Goal: Task Accomplishment & Management: Manage account settings

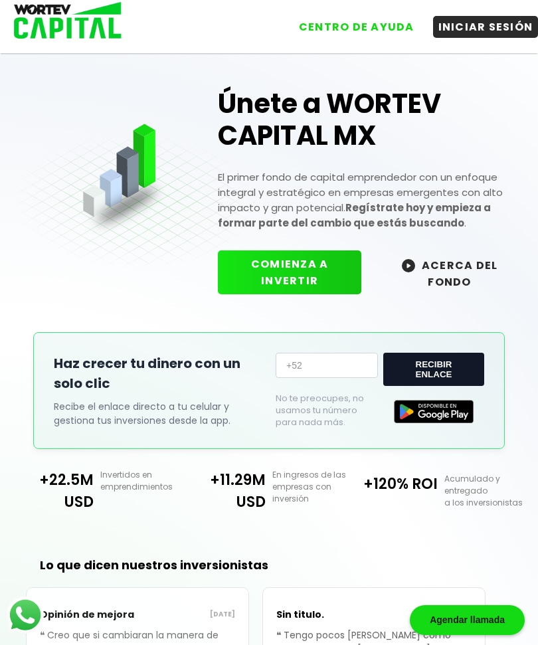
click at [479, 31] on button "INICIAR SESIÓN" at bounding box center [486, 27] width 106 height 22
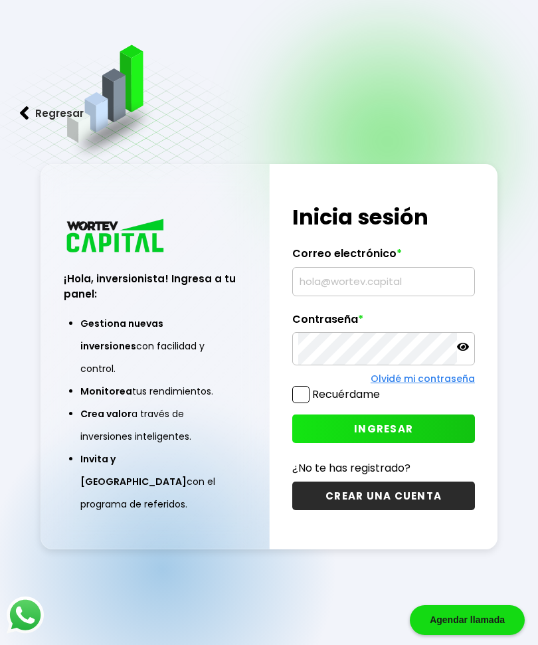
click at [381, 296] on input "text" at bounding box center [383, 282] width 171 height 28
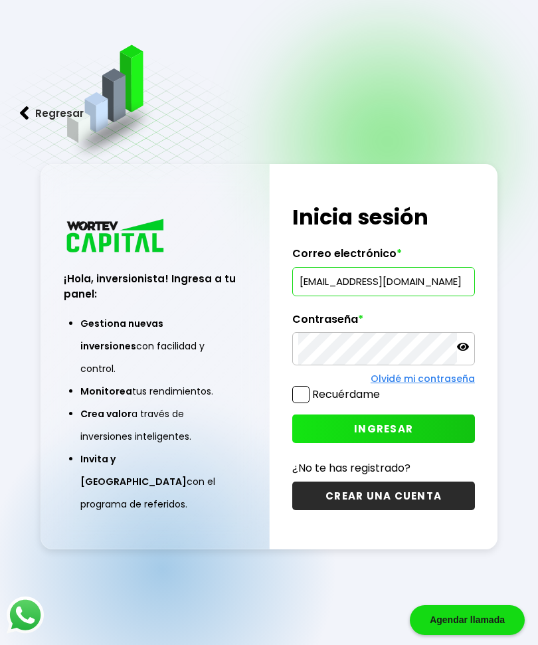
type input "[EMAIL_ADDRESS][DOMAIN_NAME]"
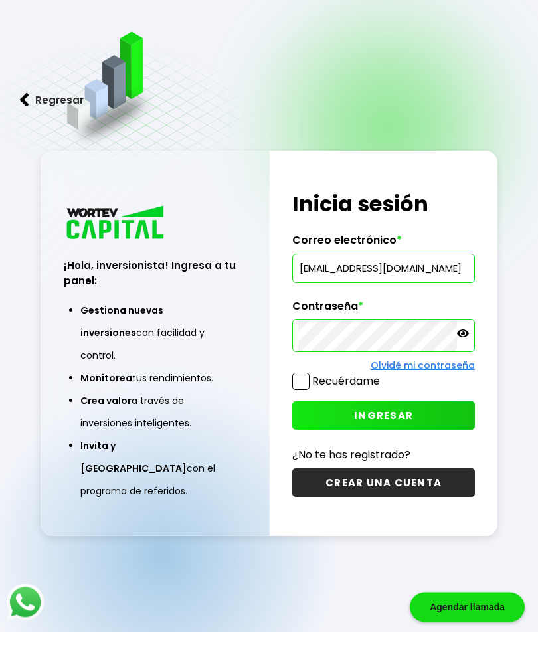
scroll to position [13, 0]
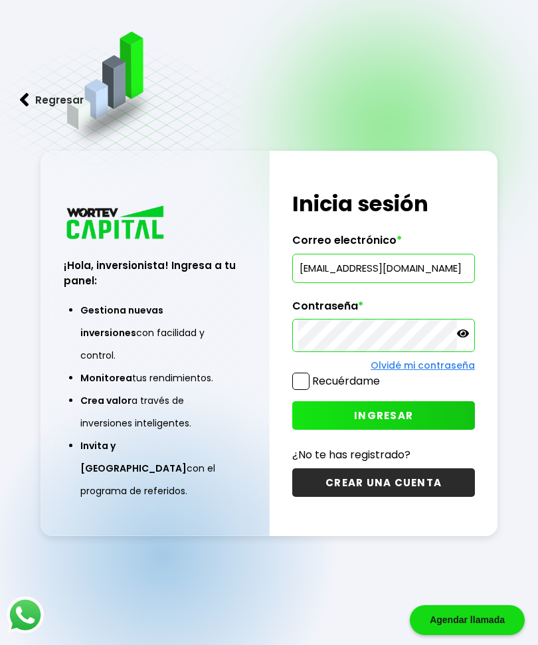
click at [426, 430] on button "INGRESAR" at bounding box center [383, 415] width 183 height 29
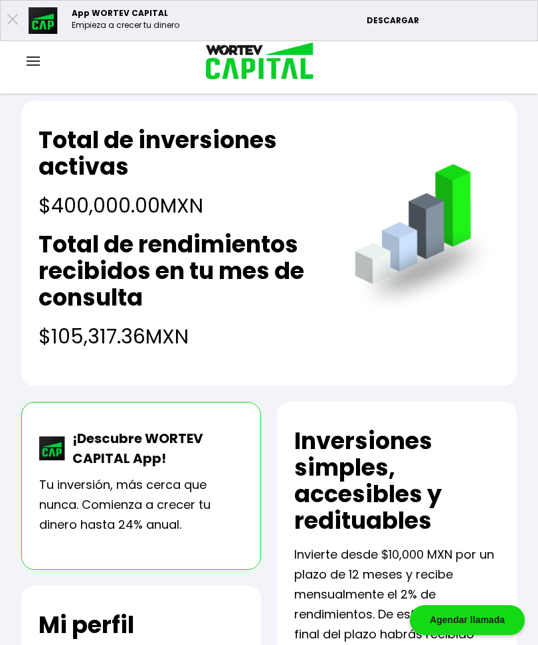
click at [33, 60] on img at bounding box center [33, 60] width 13 height 9
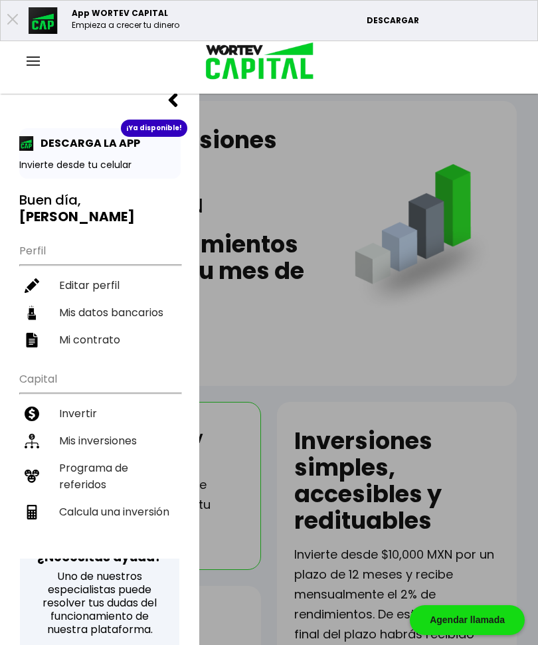
click at [120, 427] on li "Mis inversiones" at bounding box center [99, 440] width 161 height 27
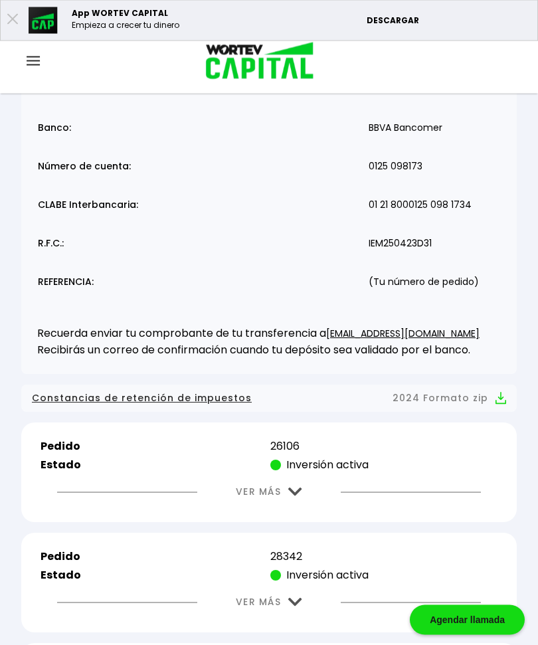
scroll to position [128, 0]
click at [296, 492] on img at bounding box center [295, 492] width 14 height 9
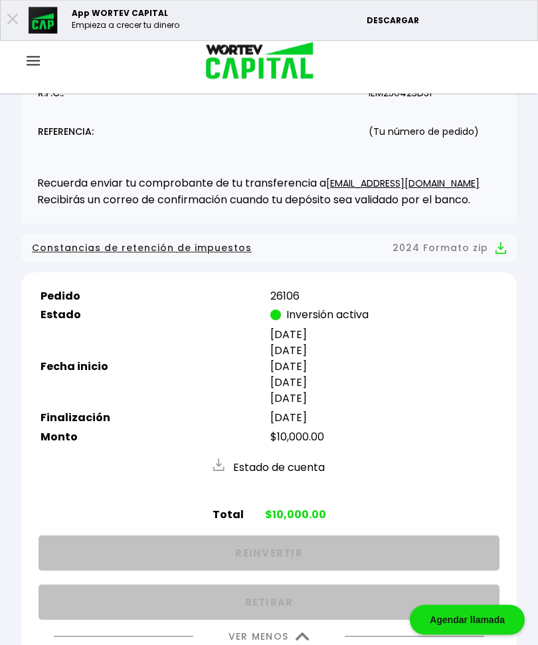
scroll to position [280, 0]
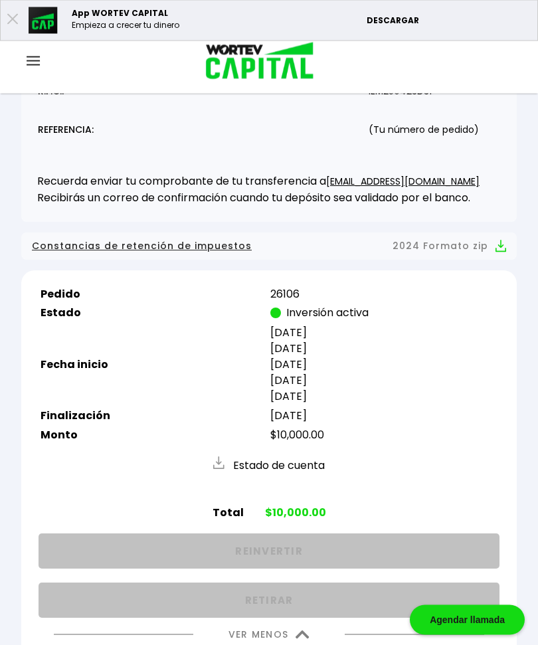
click at [302, 639] on img at bounding box center [303, 635] width 14 height 9
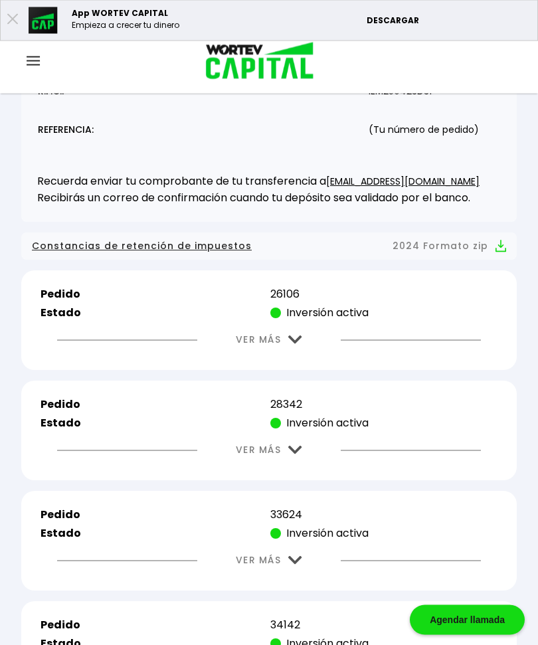
scroll to position [280, 0]
click at [302, 448] on img at bounding box center [295, 450] width 14 height 9
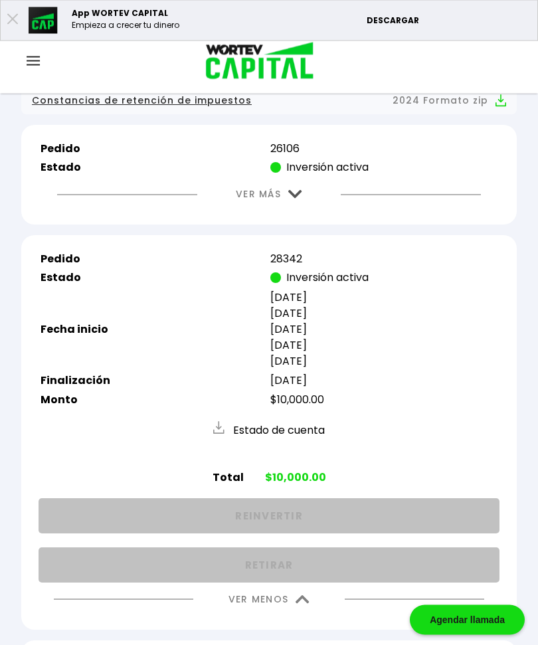
scroll to position [439, 0]
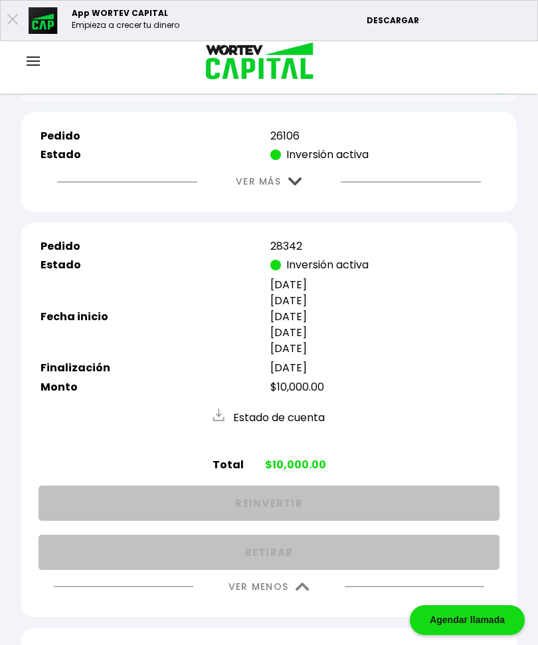
click at [310, 591] on img at bounding box center [303, 587] width 14 height 9
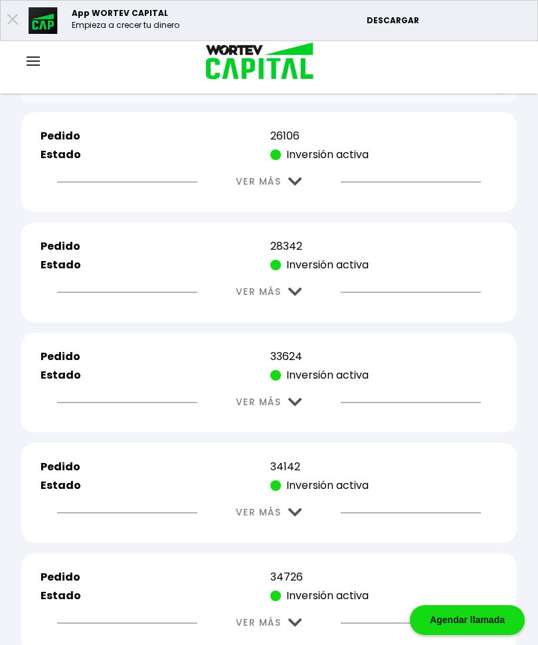
click at [298, 405] on img at bounding box center [295, 402] width 14 height 9
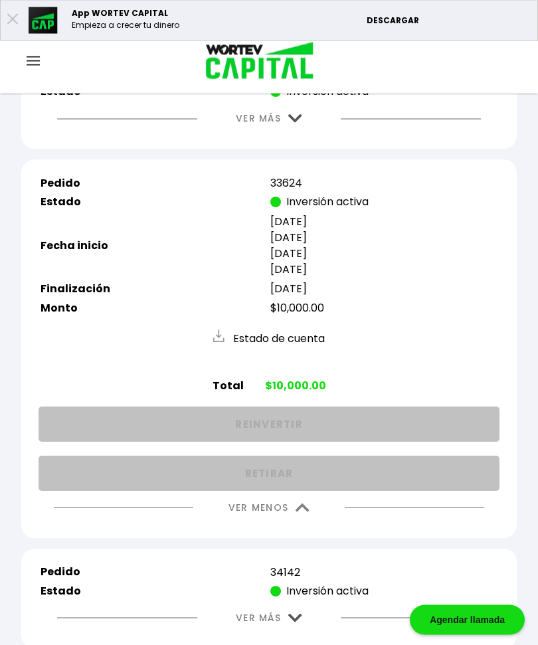
click at [306, 513] on img at bounding box center [303, 508] width 14 height 9
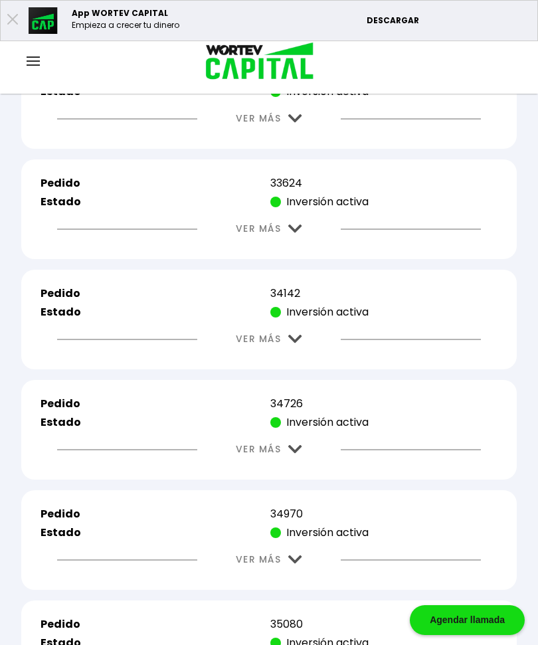
click at [301, 344] on img at bounding box center [295, 339] width 14 height 9
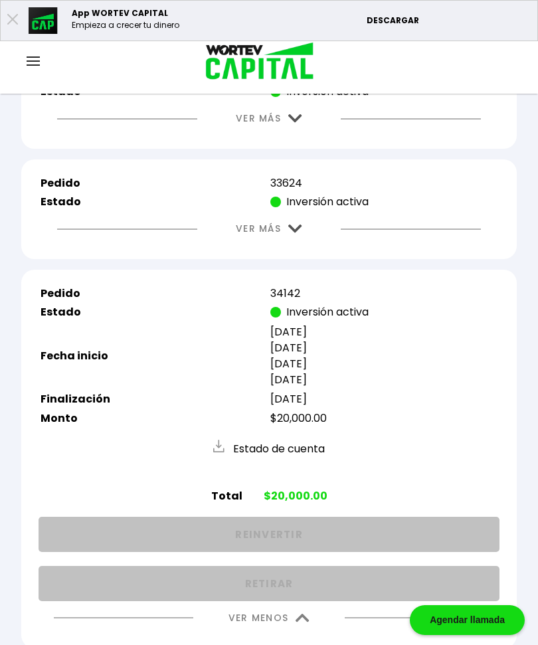
click at [306, 621] on img at bounding box center [303, 618] width 14 height 9
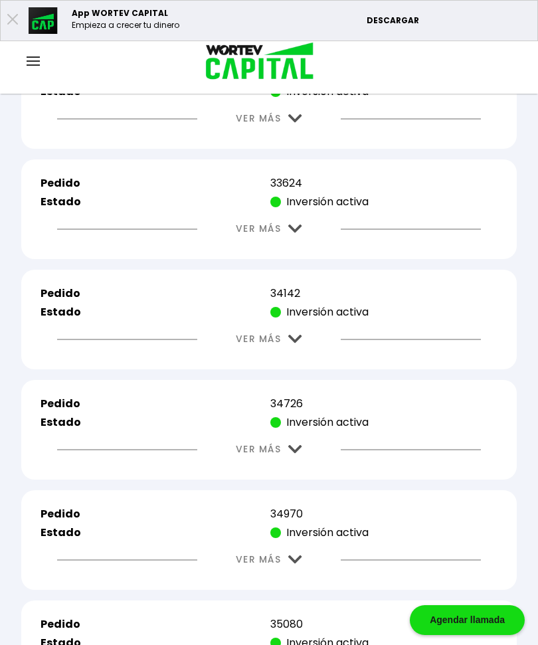
click at [300, 454] on img at bounding box center [295, 449] width 14 height 9
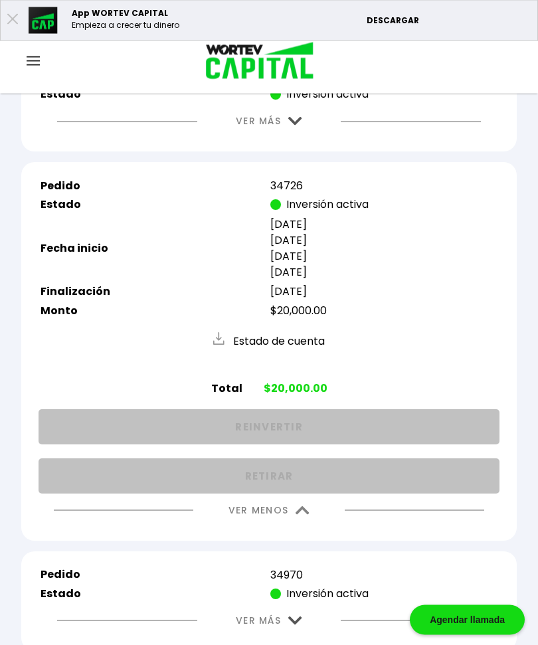
scroll to position [832, 0]
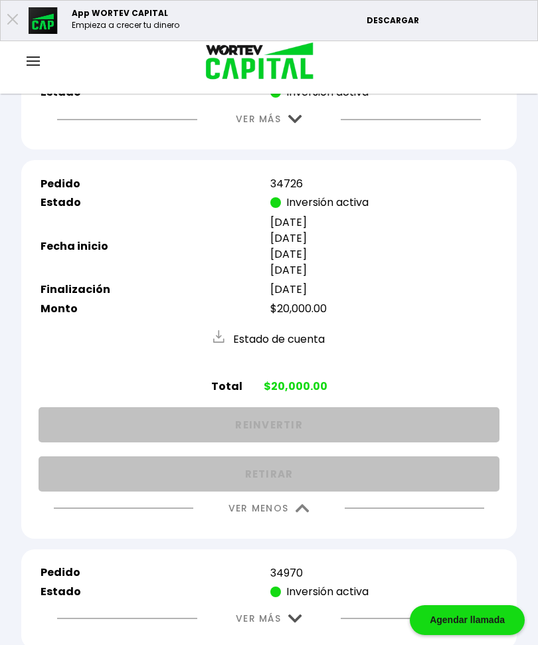
click at [308, 513] on img at bounding box center [303, 508] width 14 height 9
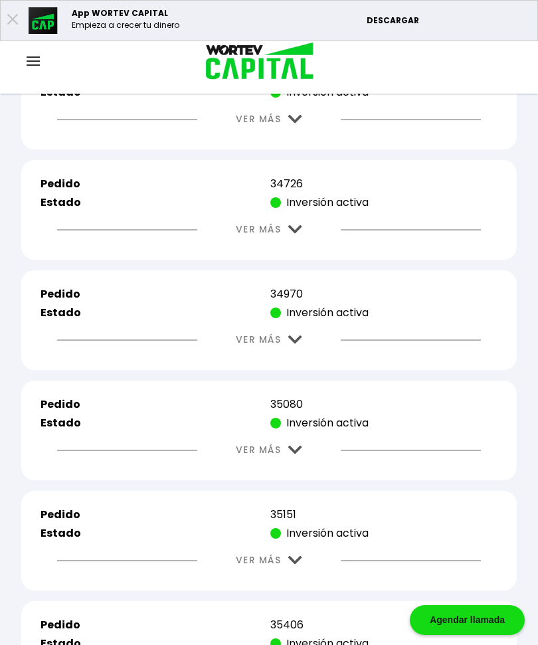
click at [299, 342] on img at bounding box center [295, 340] width 14 height 9
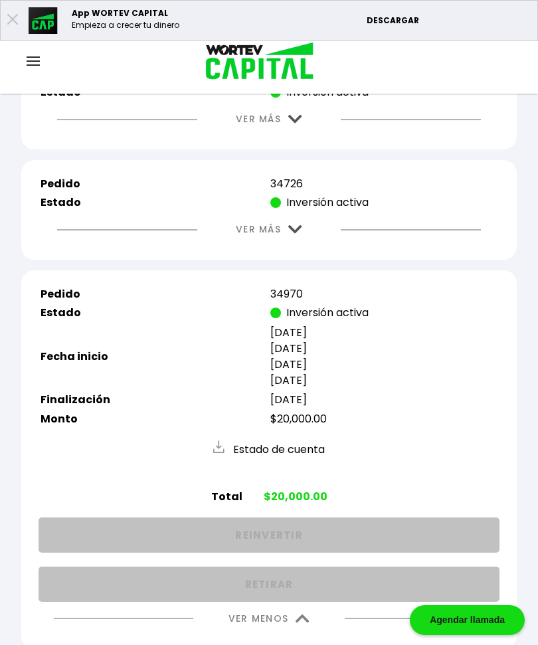
click at [306, 623] on img at bounding box center [303, 619] width 14 height 9
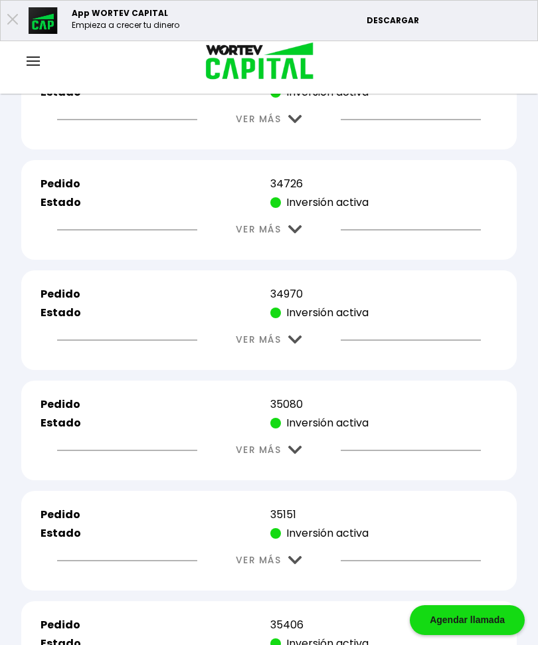
click at [300, 454] on img at bounding box center [295, 450] width 14 height 9
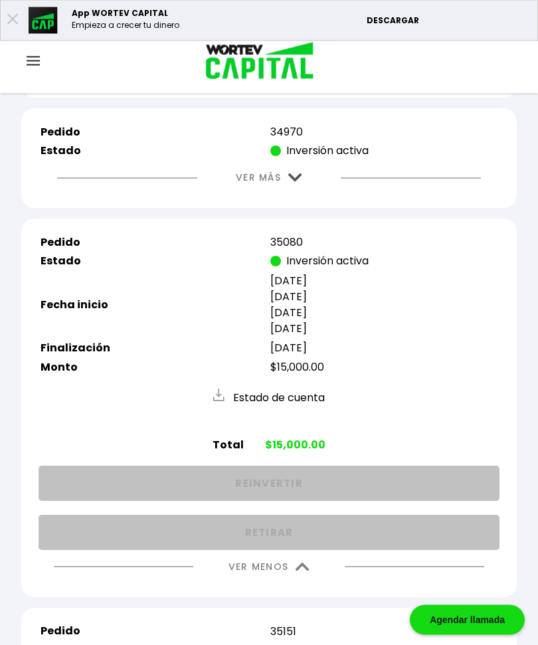
scroll to position [999, 0]
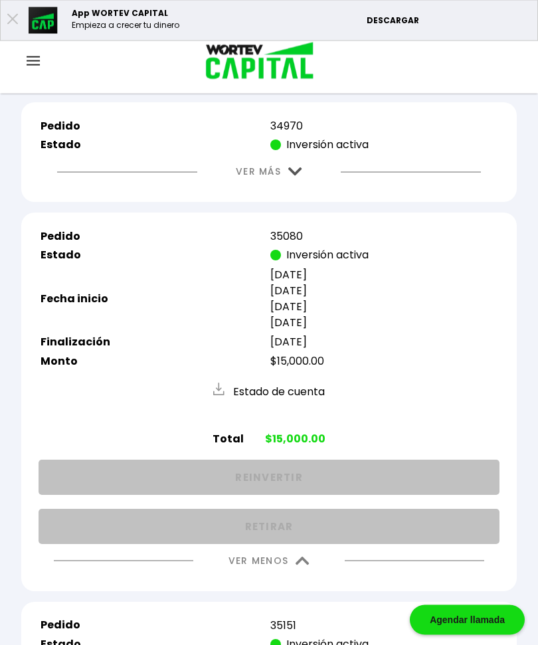
click at [300, 566] on img at bounding box center [303, 562] width 14 height 9
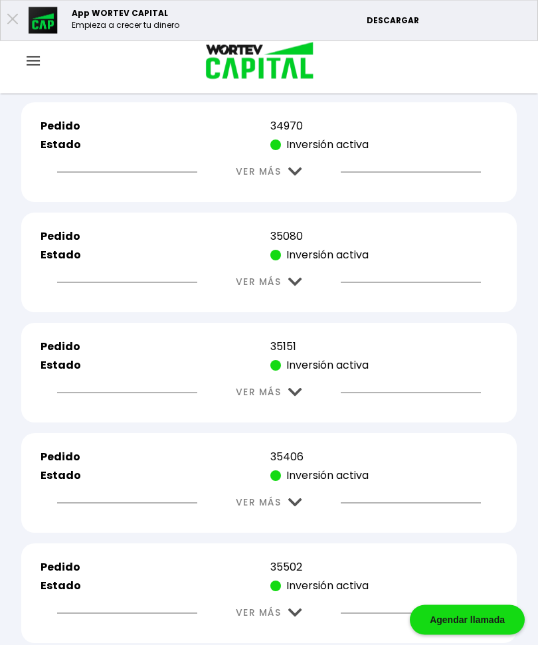
scroll to position [1000, 0]
click at [302, 397] on img at bounding box center [295, 392] width 14 height 9
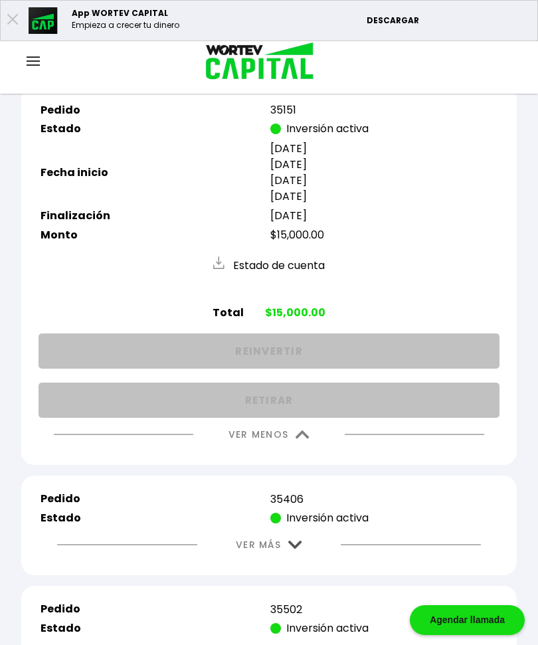
scroll to position [1238, 0]
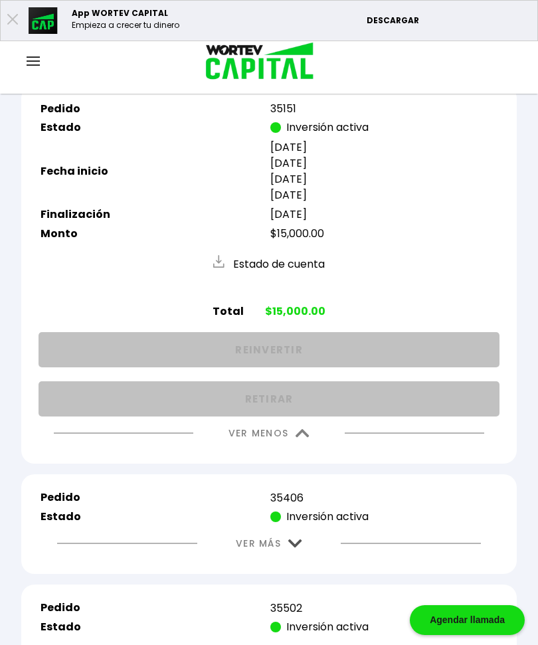
click at [303, 438] on img at bounding box center [303, 433] width 14 height 9
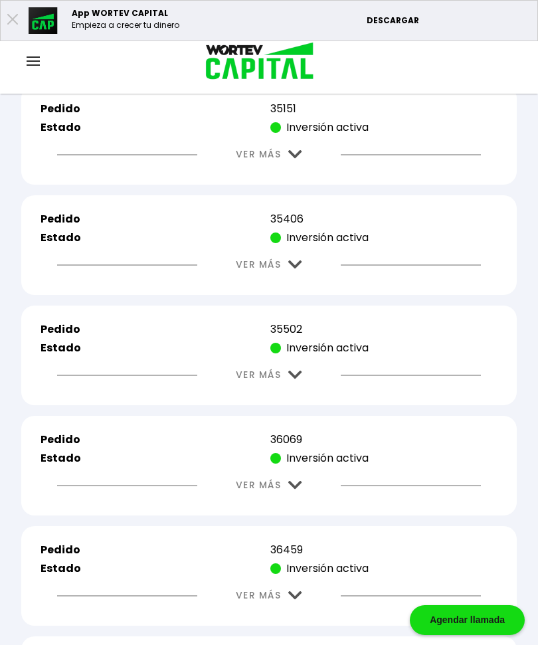
click at [301, 269] on img at bounding box center [295, 265] width 14 height 9
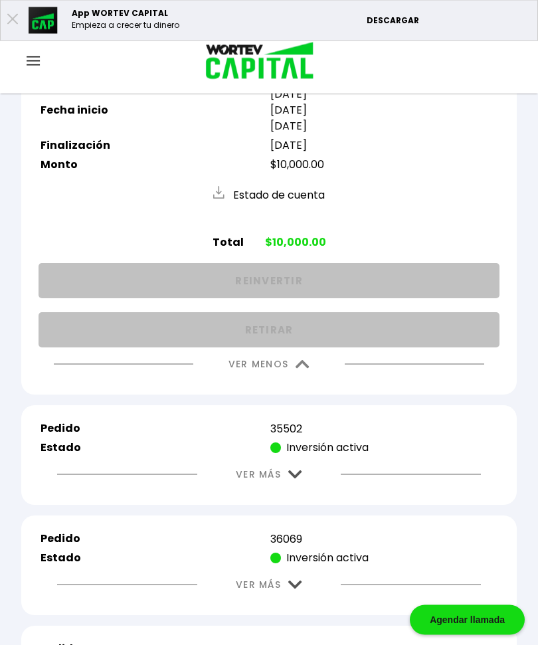
click at [307, 369] on img at bounding box center [303, 365] width 14 height 9
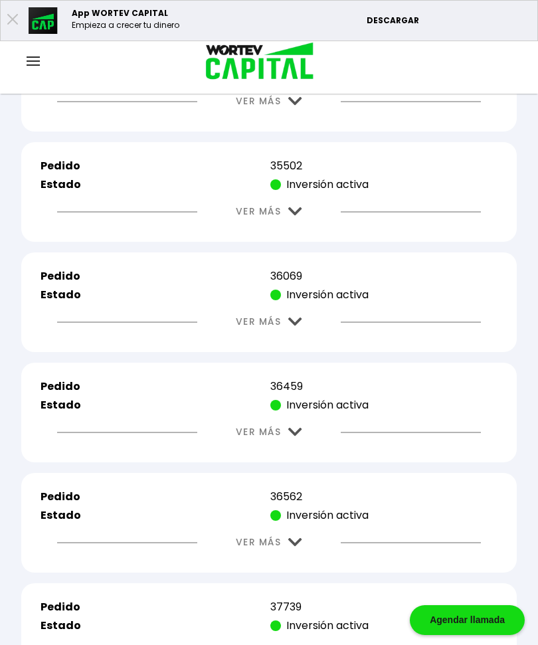
click at [296, 216] on img at bounding box center [295, 211] width 14 height 9
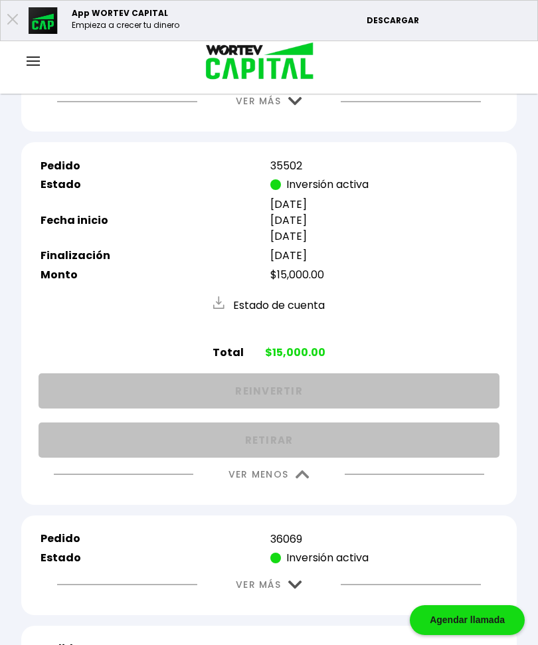
click at [306, 479] on img at bounding box center [303, 475] width 14 height 9
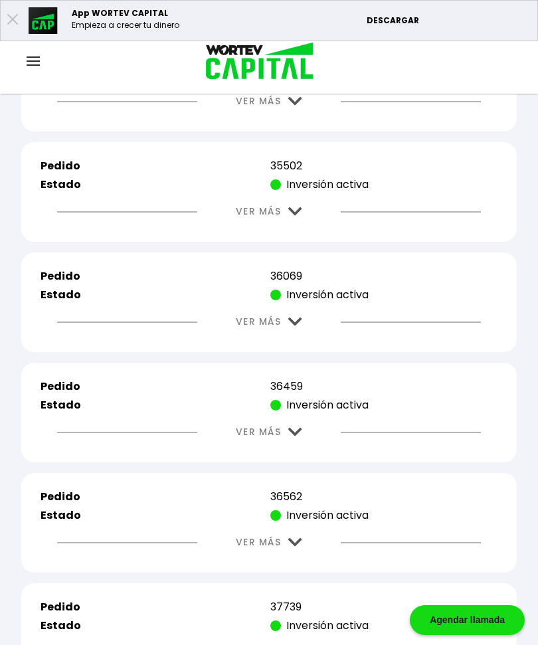
click at [305, 326] on button "VER MÁS" at bounding box center [269, 322] width 106 height 34
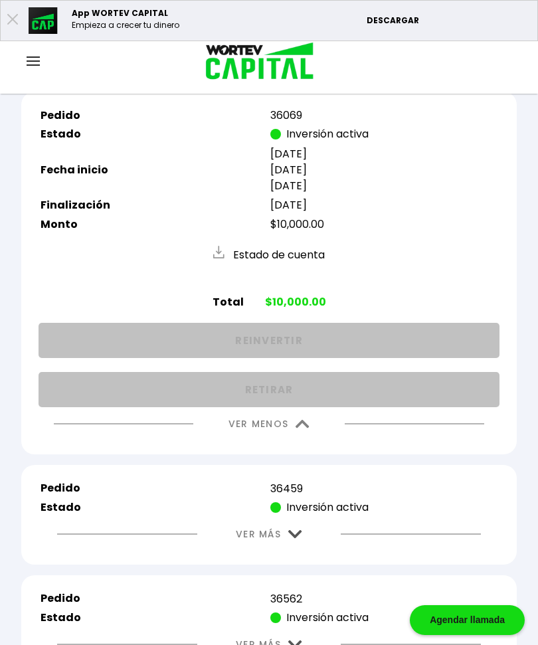
scroll to position [1564, 0]
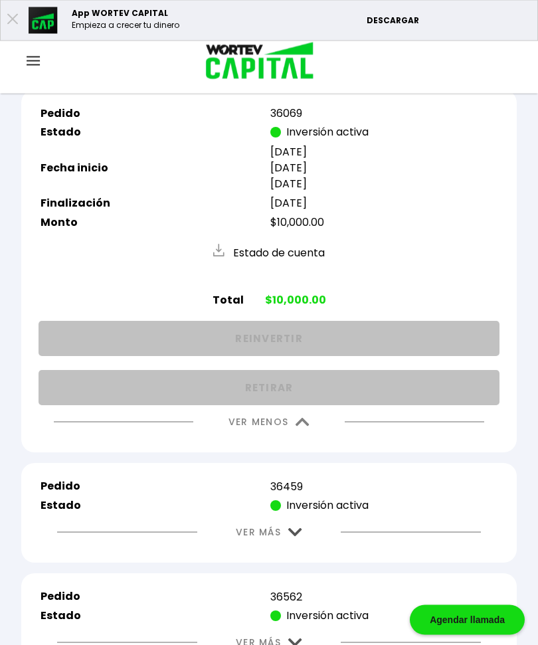
click at [302, 427] on img at bounding box center [303, 423] width 14 height 9
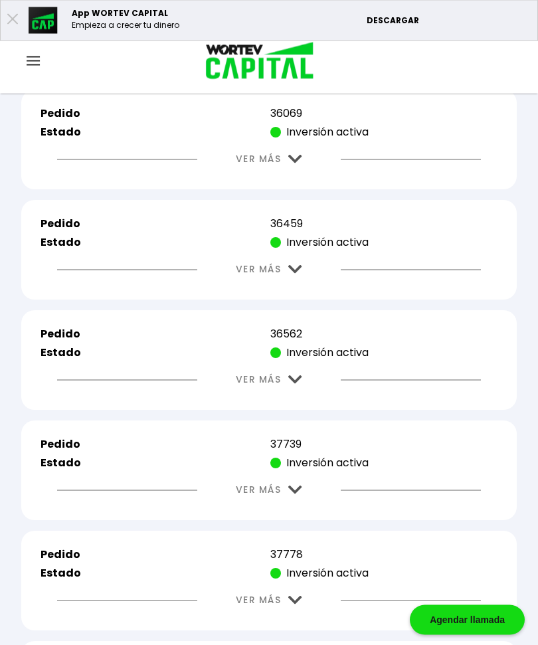
scroll to position [1564, 0]
click at [298, 274] on img at bounding box center [295, 269] width 14 height 9
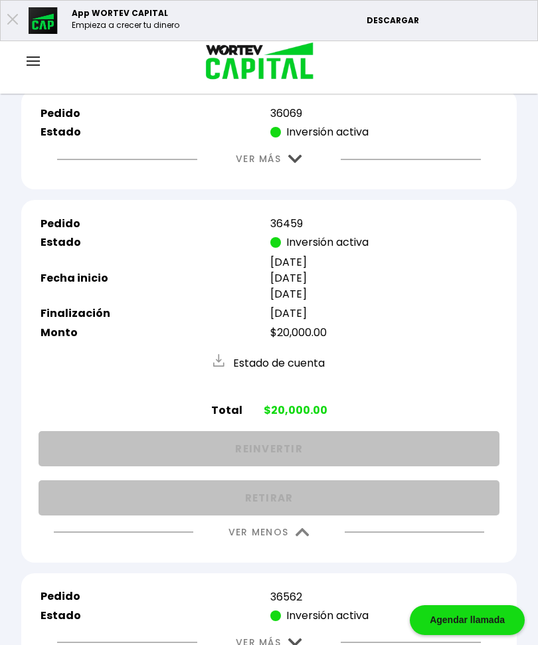
click at [304, 537] on img at bounding box center [303, 532] width 14 height 9
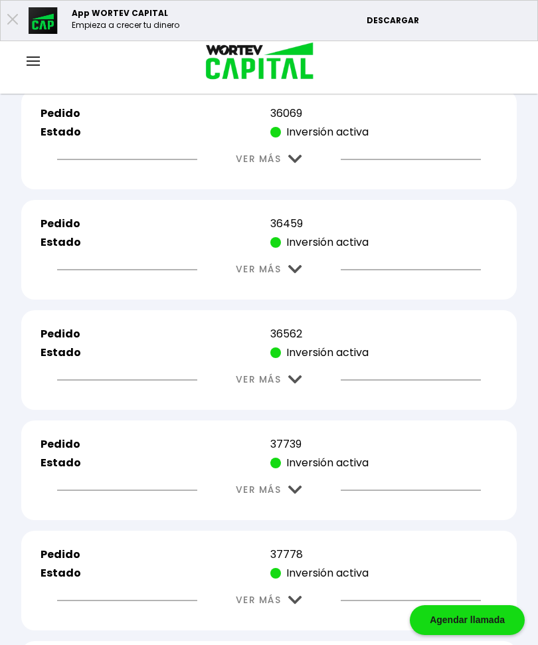
click at [296, 384] on img at bounding box center [295, 379] width 14 height 9
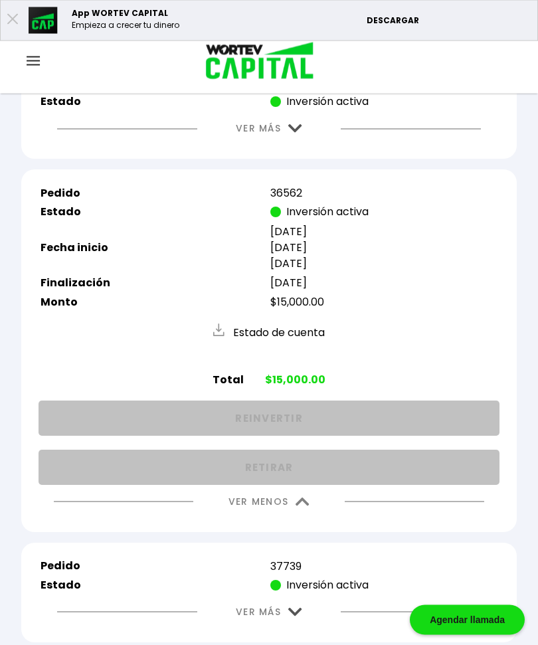
scroll to position [1705, 0]
click at [308, 506] on img at bounding box center [303, 502] width 14 height 9
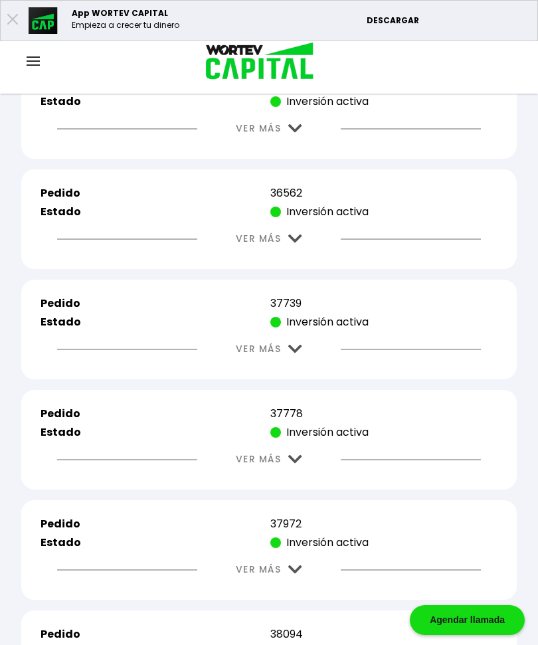
click at [300, 354] on img at bounding box center [295, 349] width 14 height 9
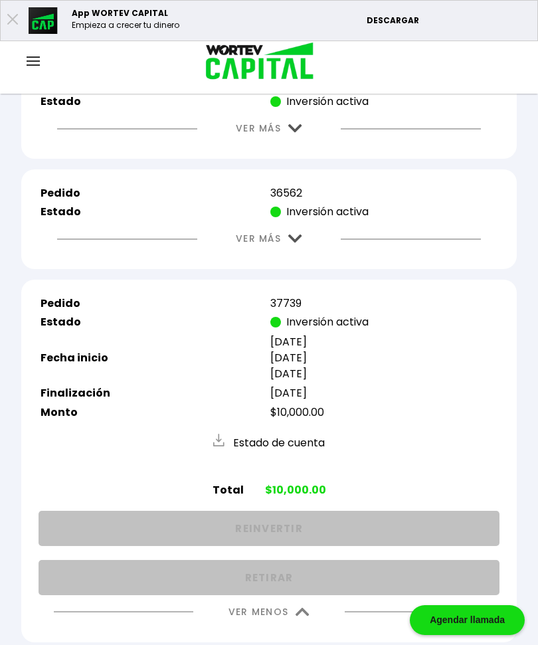
click at [298, 615] on button "VER MENOS" at bounding box center [269, 612] width 121 height 34
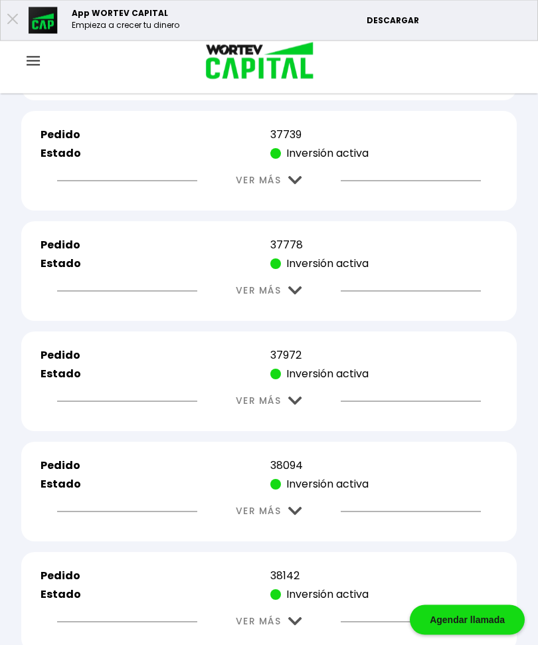
scroll to position [1877, 0]
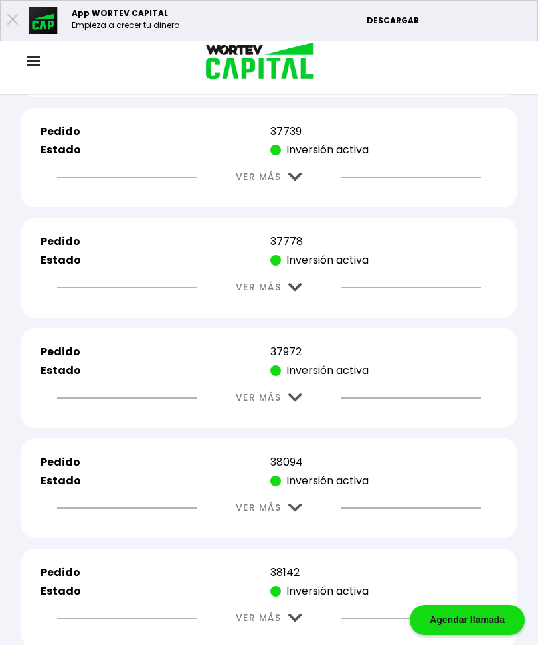
click at [292, 292] on img at bounding box center [295, 287] width 14 height 9
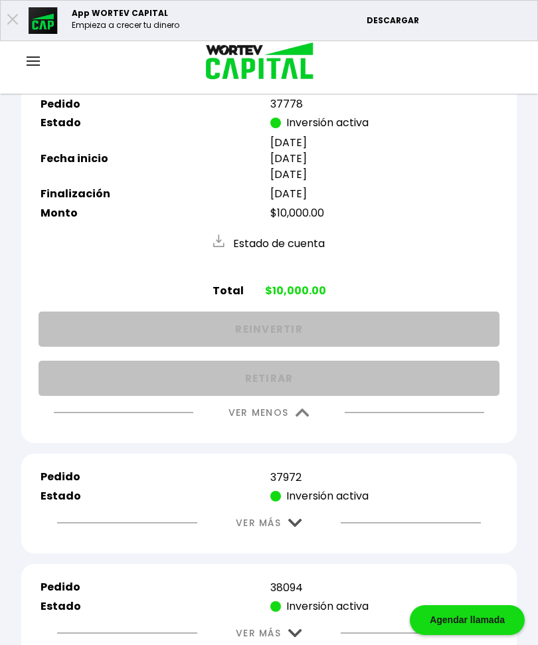
scroll to position [2014, 0]
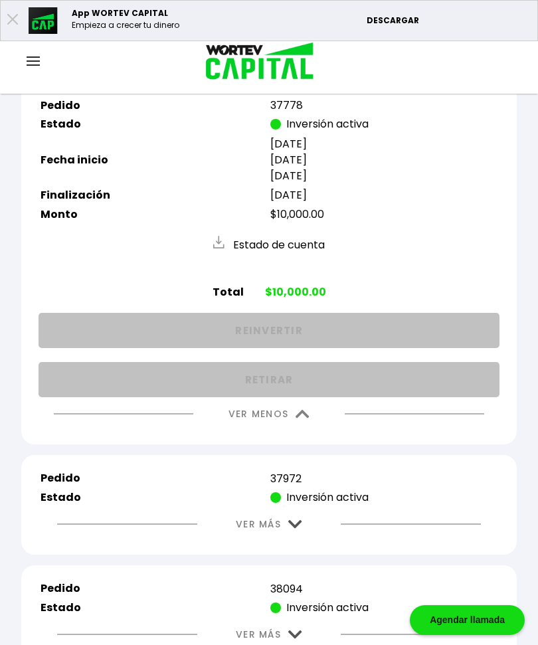
click at [300, 419] on img at bounding box center [303, 414] width 14 height 9
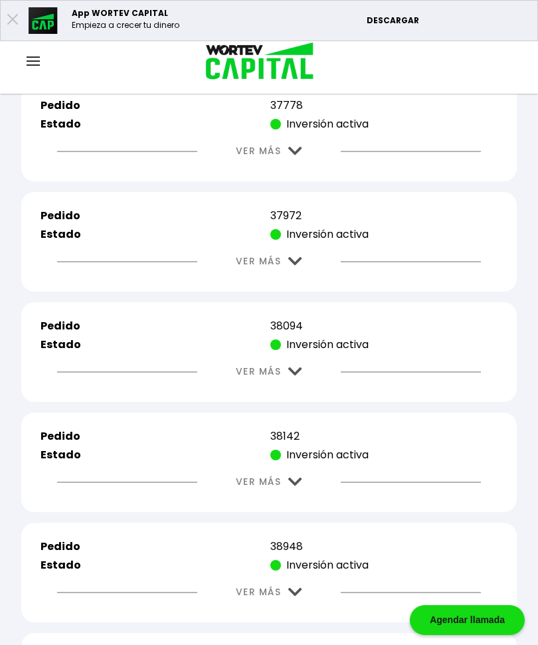
click at [305, 270] on button "VER MÁS" at bounding box center [269, 262] width 106 height 34
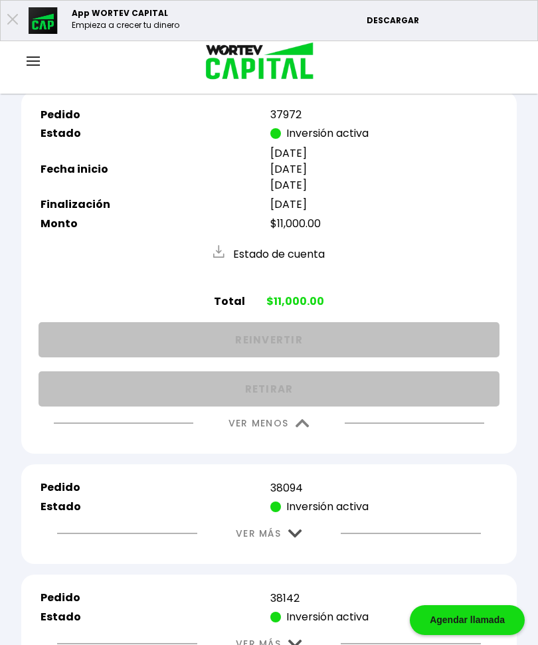
scroll to position [2119, 0]
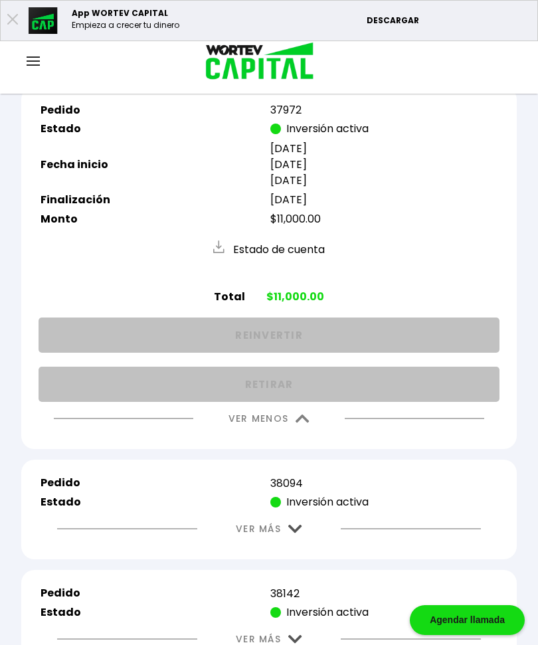
click at [308, 423] on img at bounding box center [303, 419] width 14 height 9
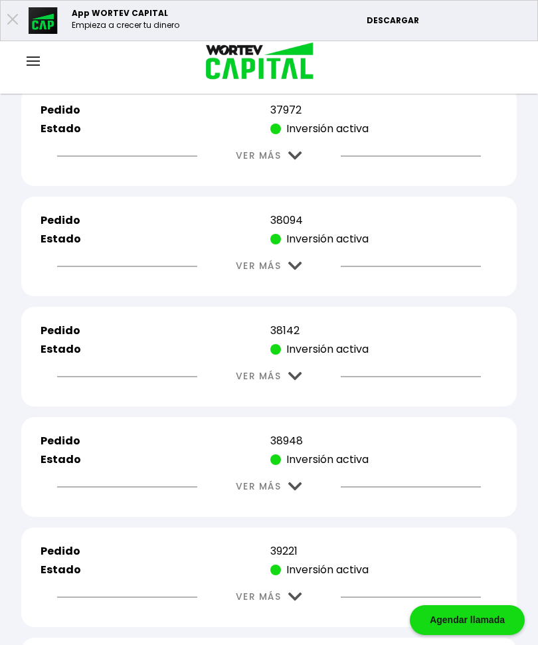
click at [300, 270] on img at bounding box center [295, 266] width 14 height 9
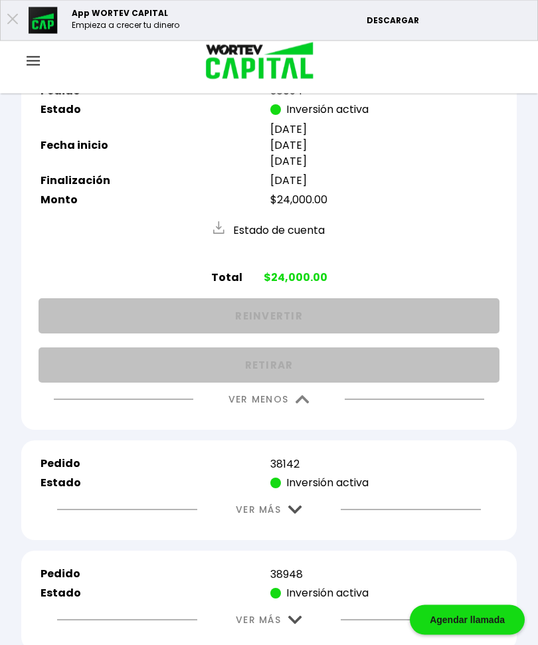
scroll to position [2256, 0]
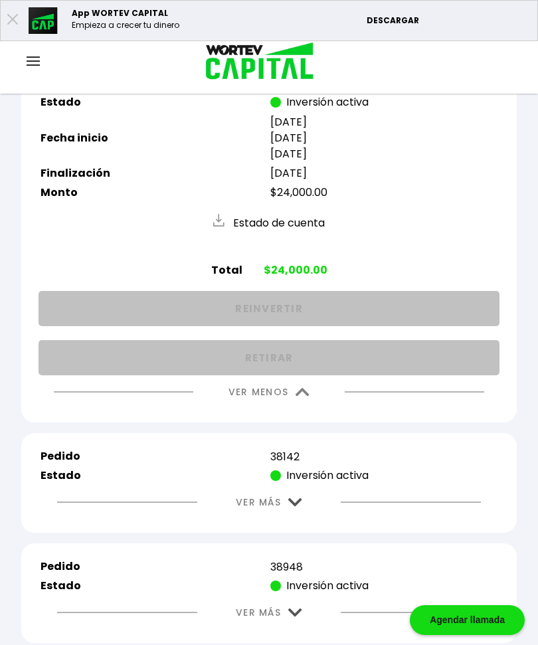
click at [308, 397] on img at bounding box center [303, 392] width 14 height 9
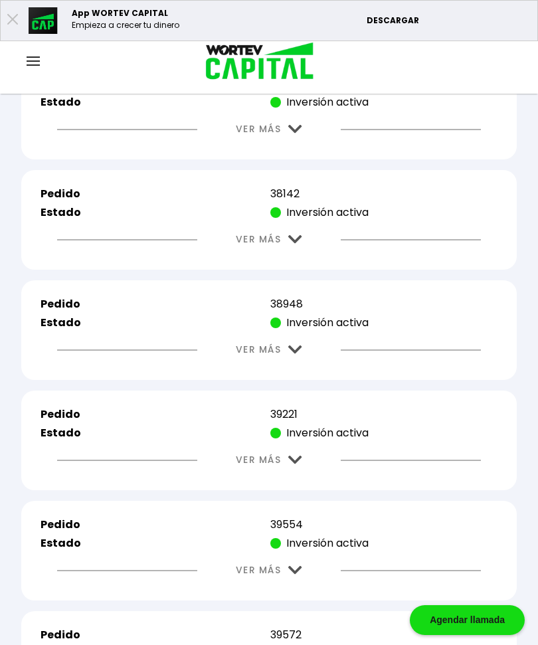
click at [302, 244] on img at bounding box center [295, 239] width 14 height 9
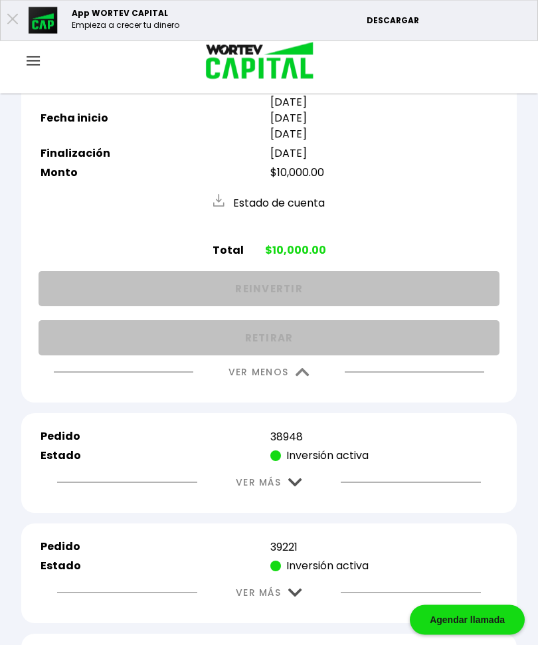
click at [306, 377] on img at bounding box center [303, 373] width 14 height 9
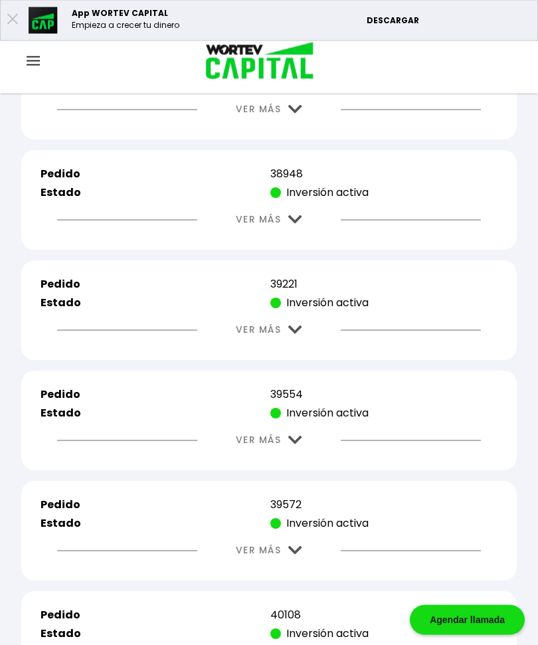
scroll to position [2386, 0]
click at [301, 224] on img at bounding box center [295, 219] width 14 height 9
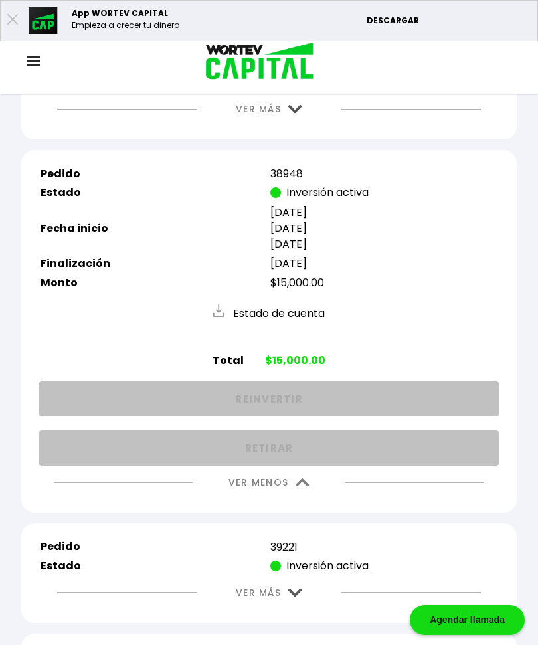
click at [308, 487] on img at bounding box center [303, 482] width 14 height 9
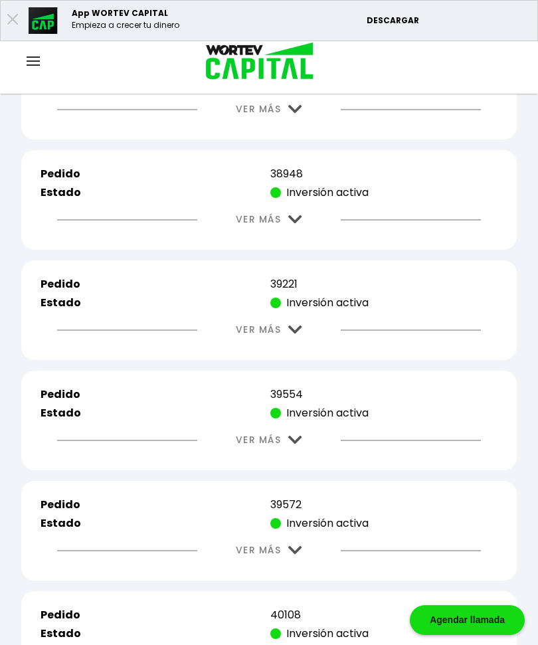
click at [306, 343] on button "VER MÁS" at bounding box center [269, 330] width 106 height 34
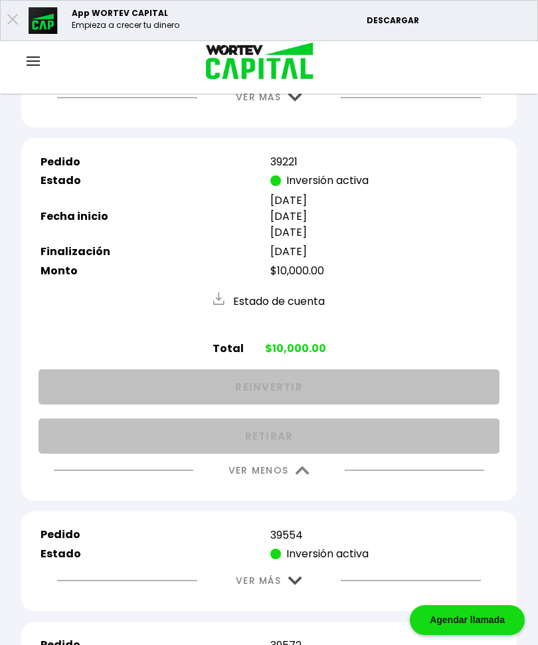
scroll to position [2522, 0]
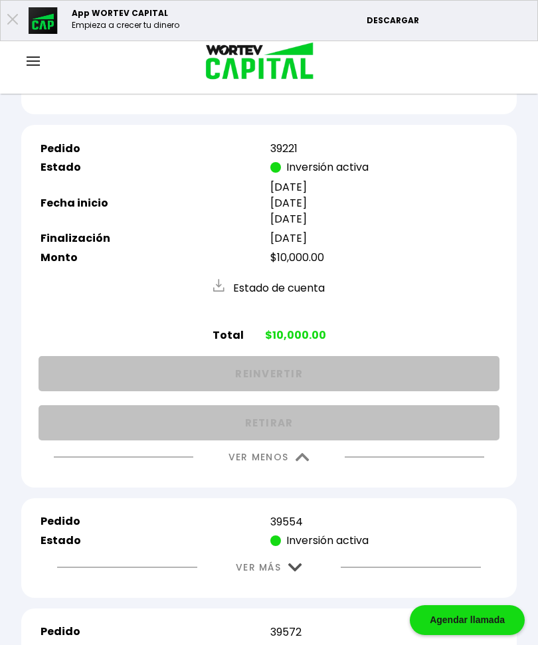
click at [304, 462] on img at bounding box center [303, 457] width 14 height 9
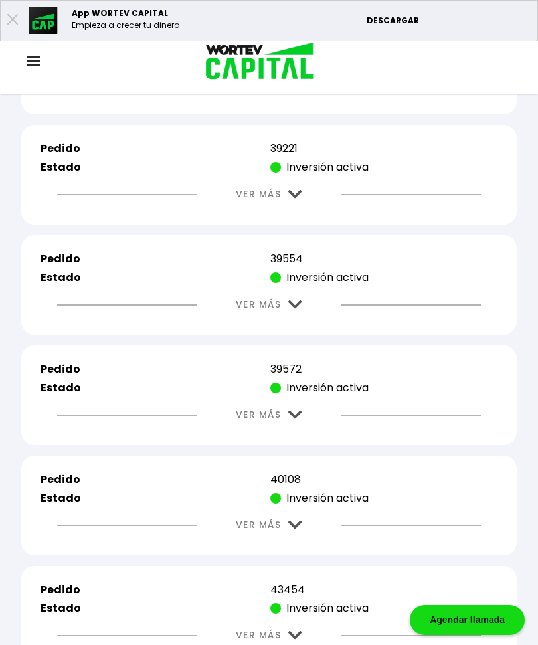
click at [307, 316] on button "VER MÁS" at bounding box center [269, 305] width 106 height 34
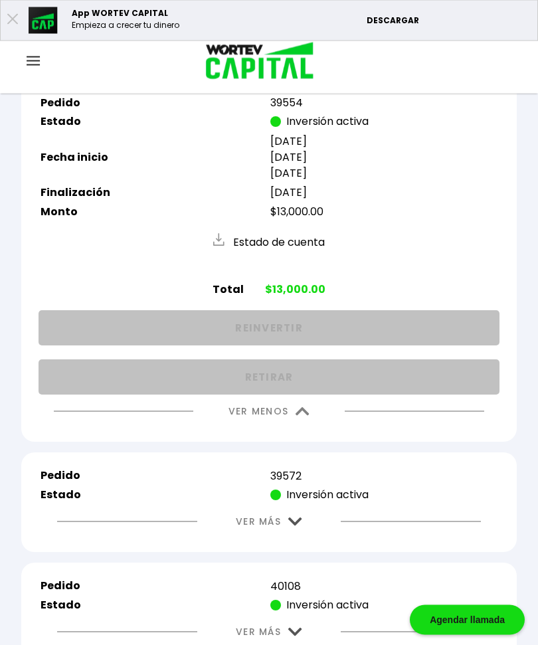
scroll to position [2676, 0]
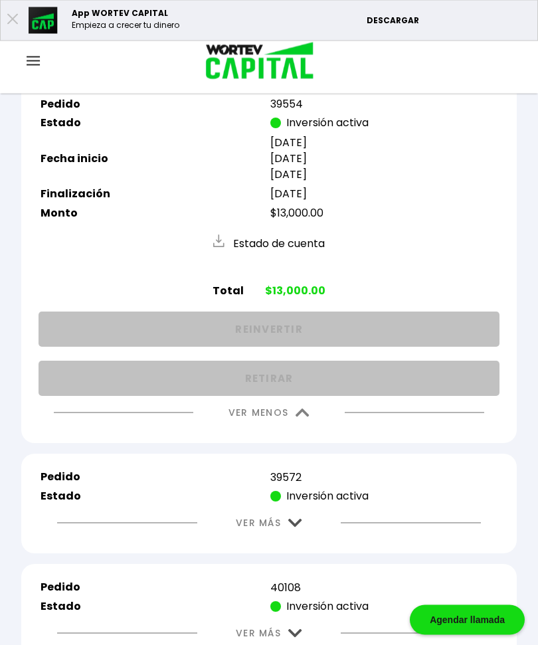
click at [303, 418] on img at bounding box center [303, 413] width 14 height 9
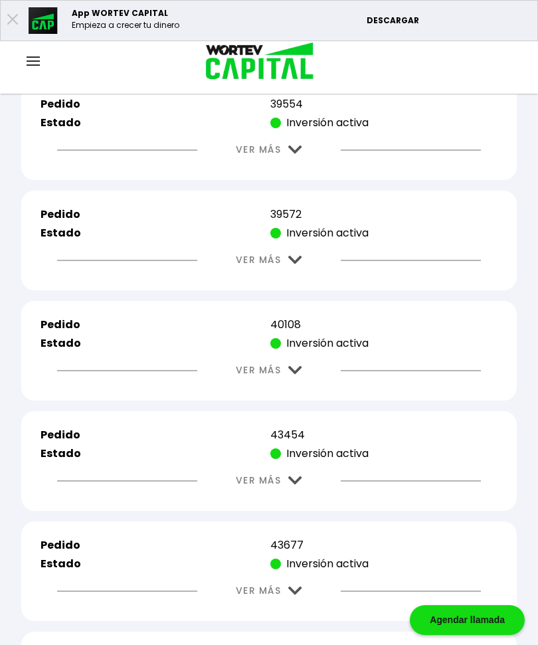
click at [300, 264] on img at bounding box center [295, 260] width 14 height 9
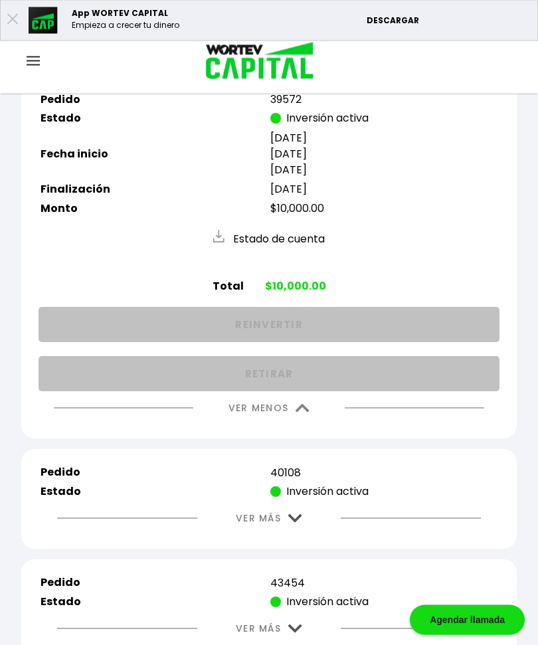
click at [304, 413] on img at bounding box center [303, 409] width 14 height 9
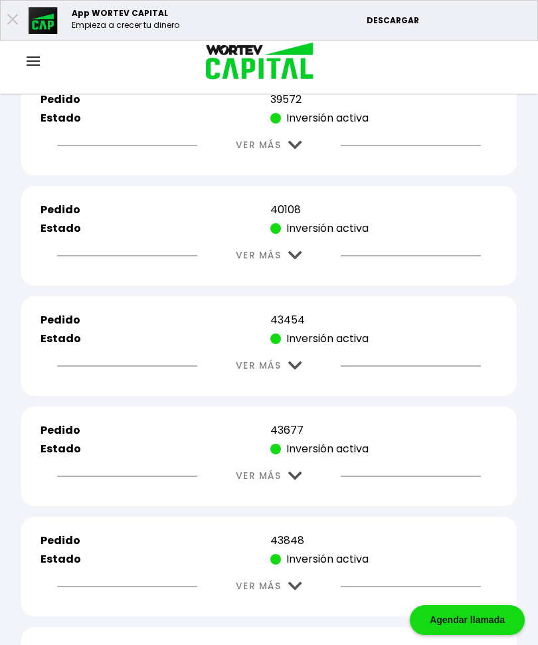
click at [298, 260] on img at bounding box center [295, 255] width 14 height 9
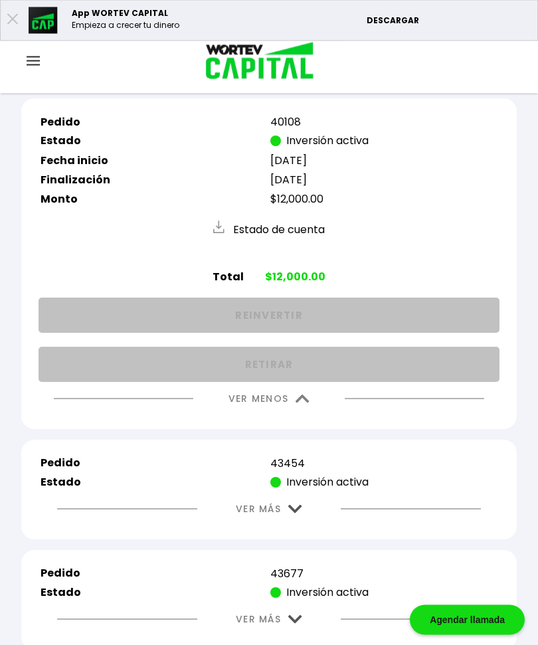
scroll to position [2880, 0]
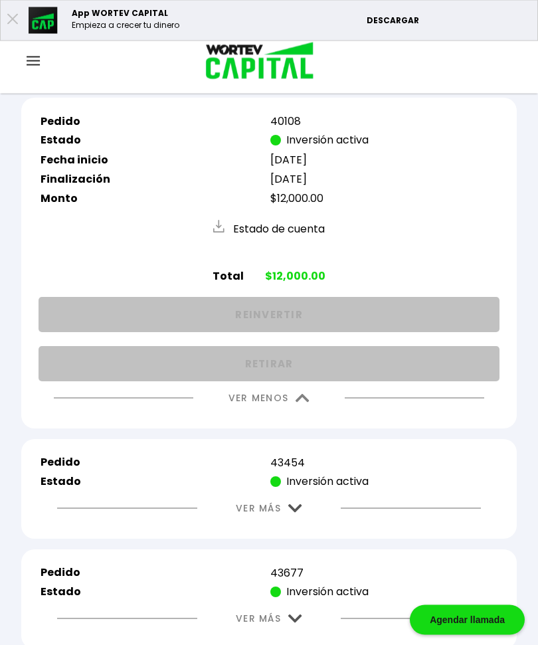
click at [301, 403] on img at bounding box center [303, 399] width 14 height 9
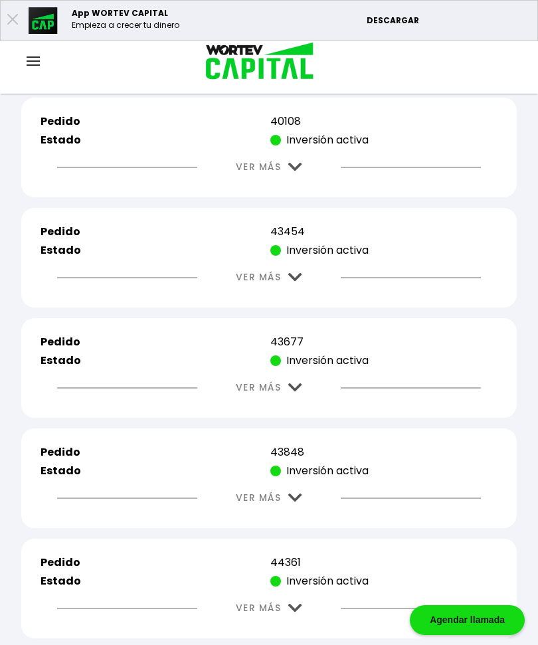
click at [297, 282] on img at bounding box center [295, 277] width 14 height 9
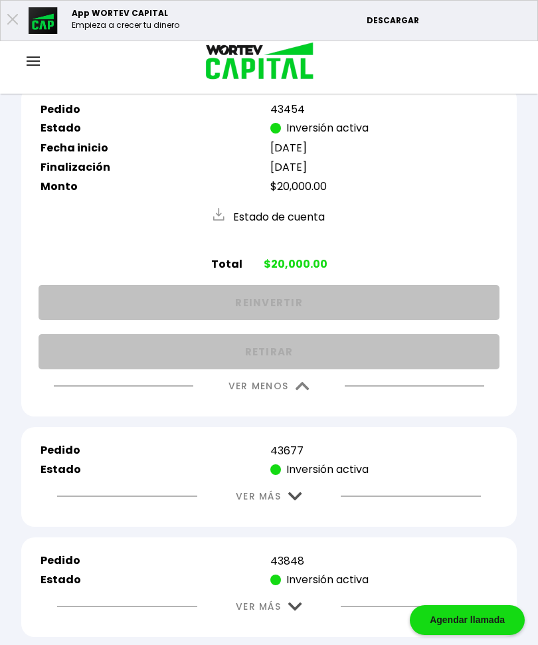
scroll to position [3008, 0]
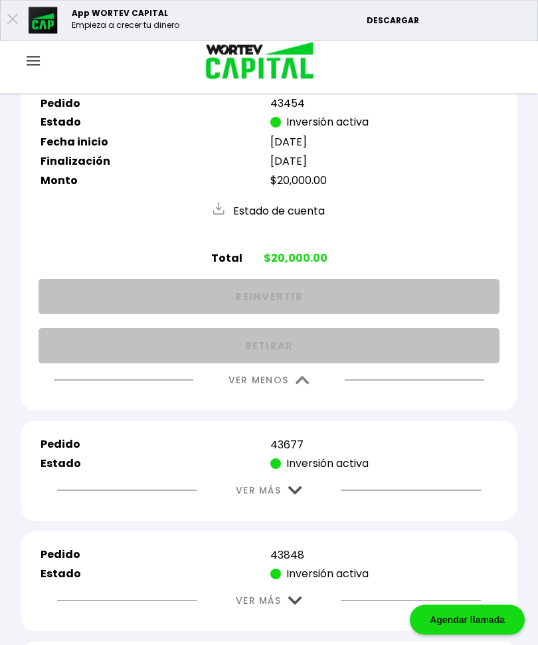
click at [303, 385] on img at bounding box center [303, 381] width 14 height 9
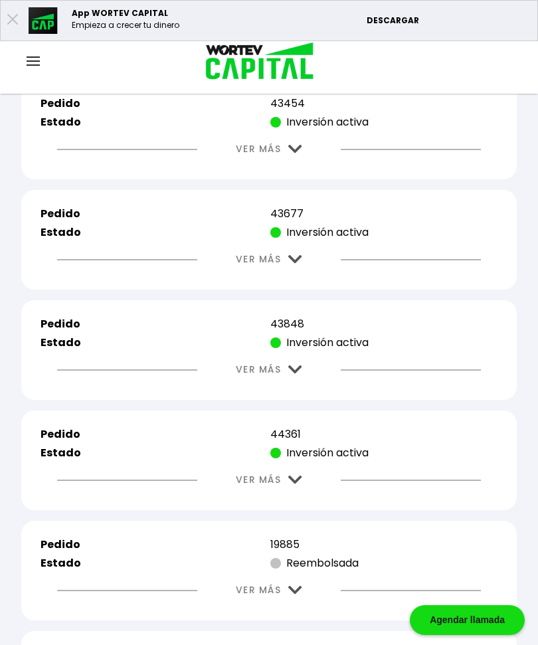
click at [297, 264] on img at bounding box center [295, 259] width 14 height 9
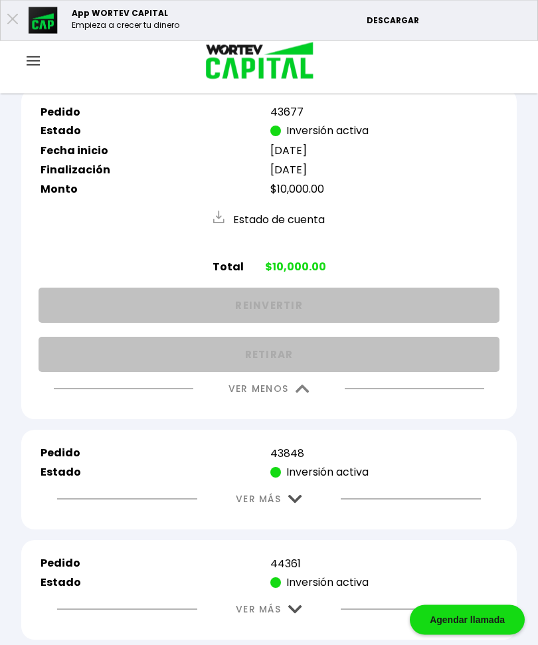
scroll to position [3110, 0]
click at [302, 393] on img at bounding box center [303, 389] width 14 height 9
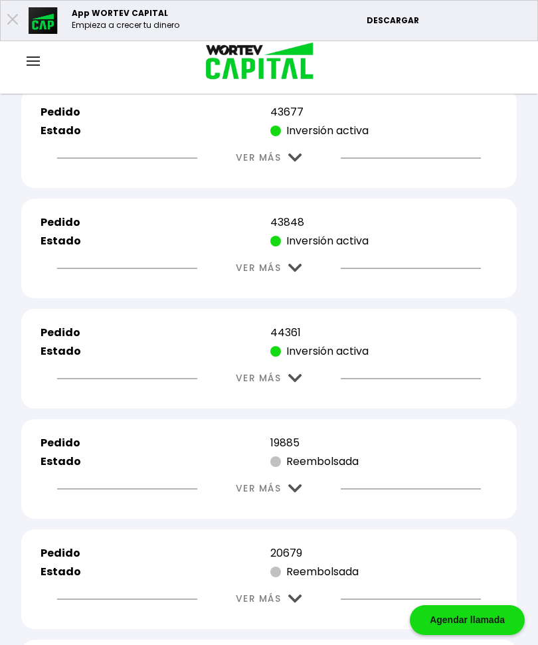
click at [296, 272] on img at bounding box center [295, 268] width 14 height 9
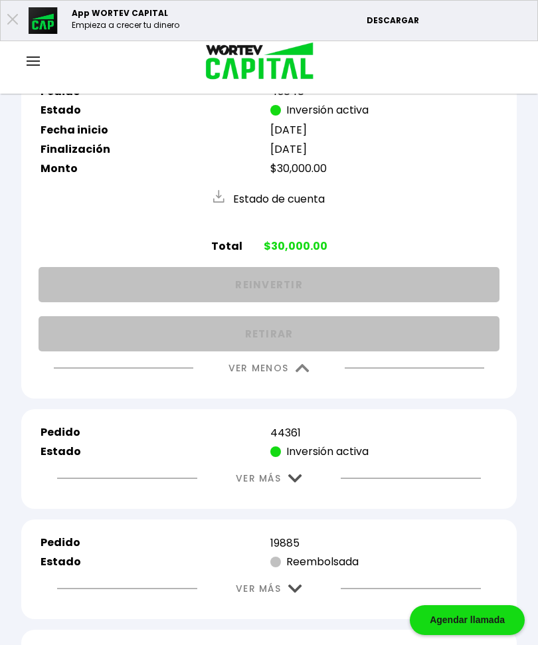
scroll to position [3240, 0]
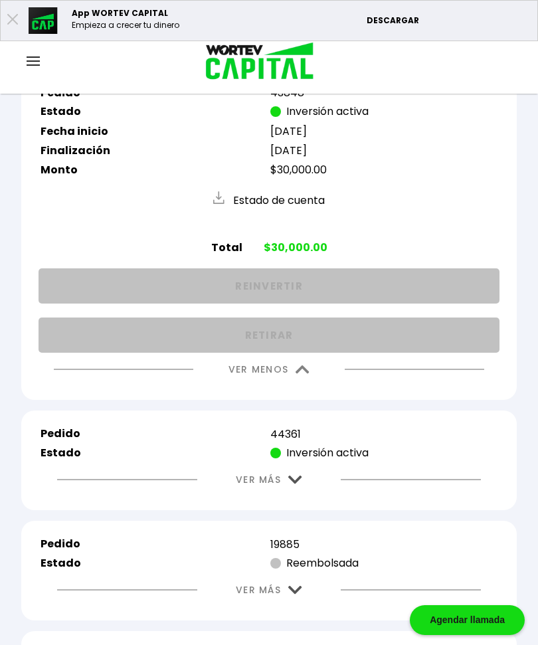
click at [308, 374] on img at bounding box center [303, 370] width 14 height 9
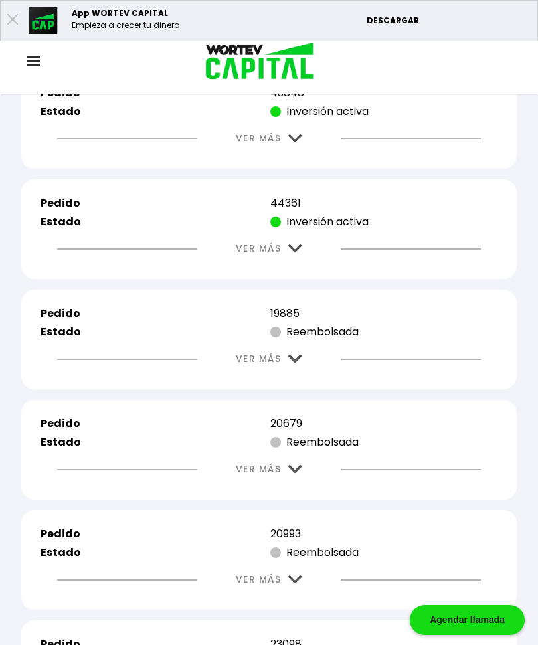
click at [296, 253] on img at bounding box center [295, 249] width 14 height 9
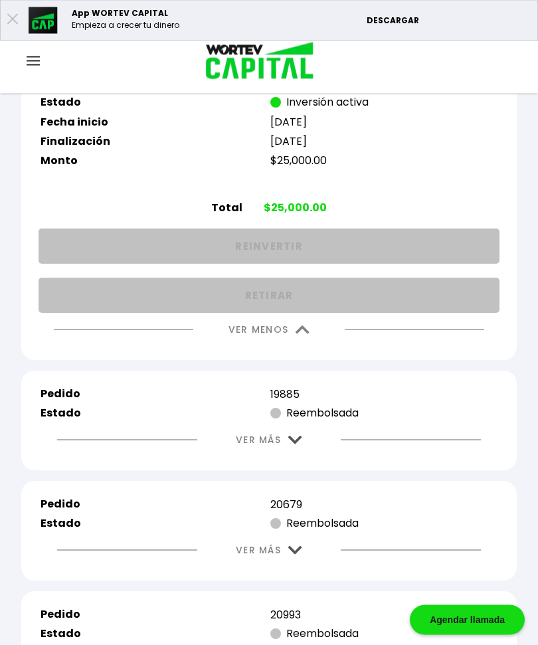
scroll to position [3359, 0]
click at [300, 334] on img at bounding box center [303, 330] width 14 height 9
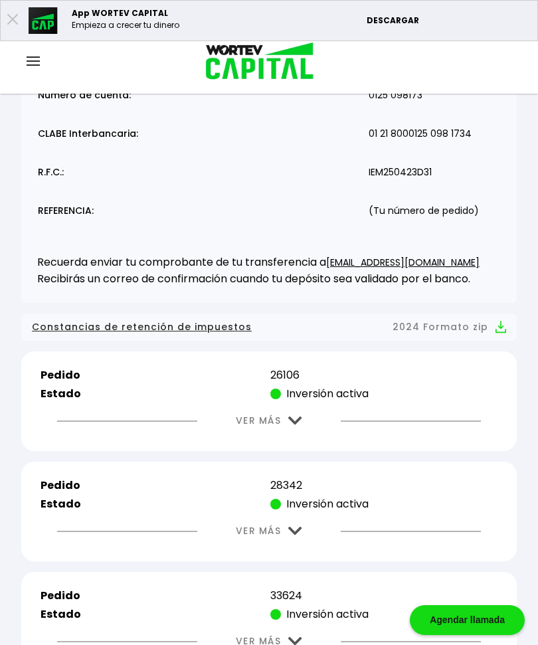
scroll to position [0, 0]
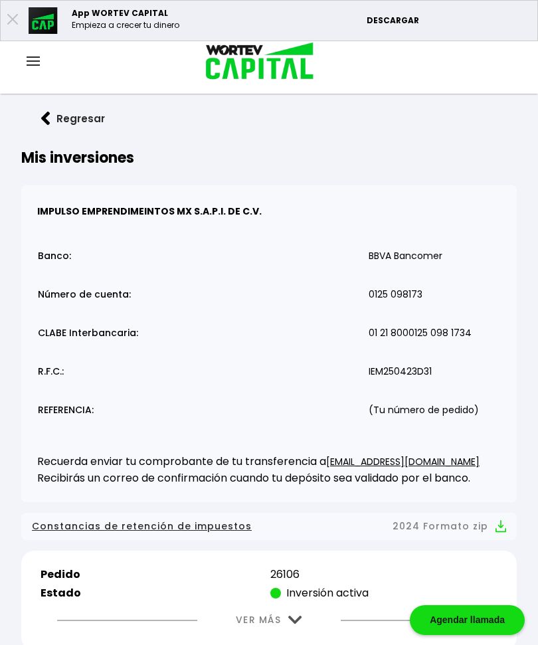
click at [64, 48] on div "Cuenta Editar perfil Cerrar sesión" at bounding box center [269, 62] width 538 height 43
click at [37, 57] on img at bounding box center [33, 60] width 13 height 9
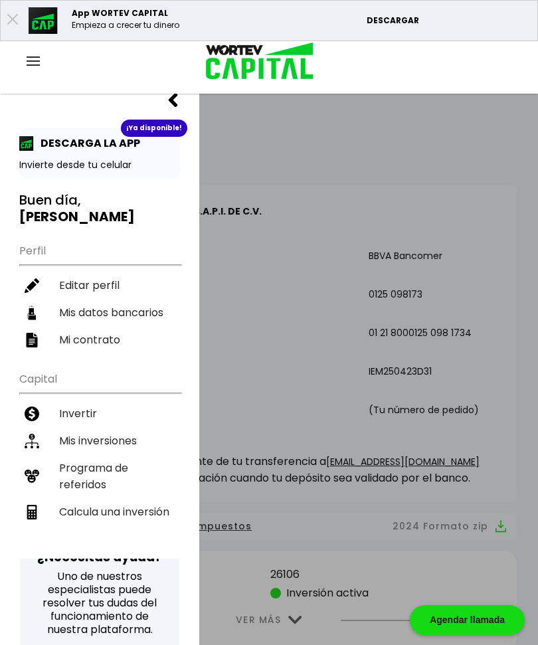
click at [140, 299] on li "Mis datos bancarios" at bounding box center [99, 312] width 161 height 27
select select "Santander"
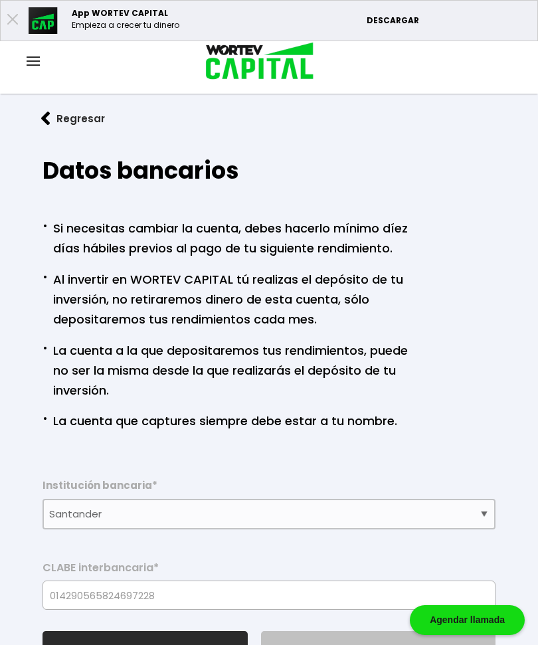
click at [36, 61] on img at bounding box center [33, 60] width 13 height 9
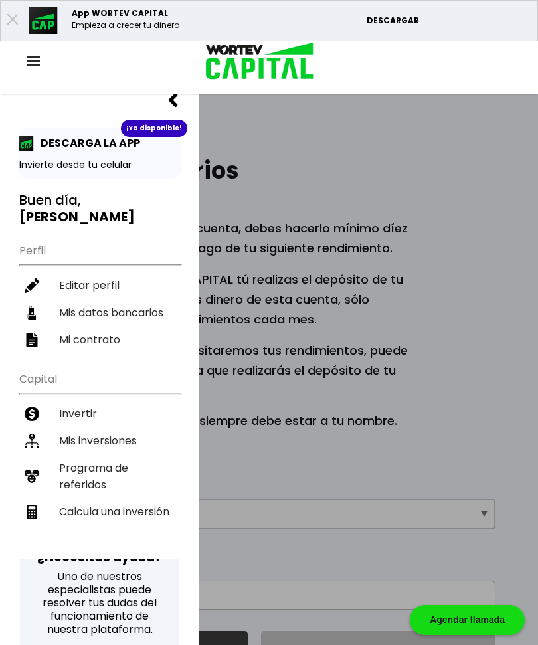
click at [90, 400] on li "Invertir" at bounding box center [99, 413] width 161 height 27
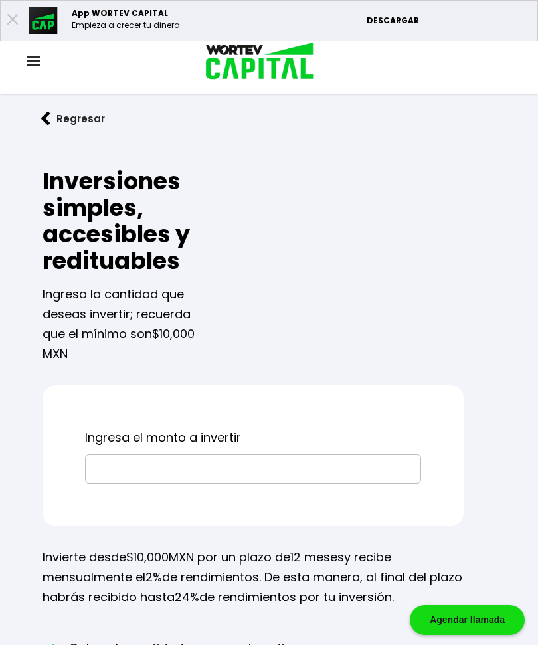
click at [42, 112] on img at bounding box center [45, 119] width 9 height 14
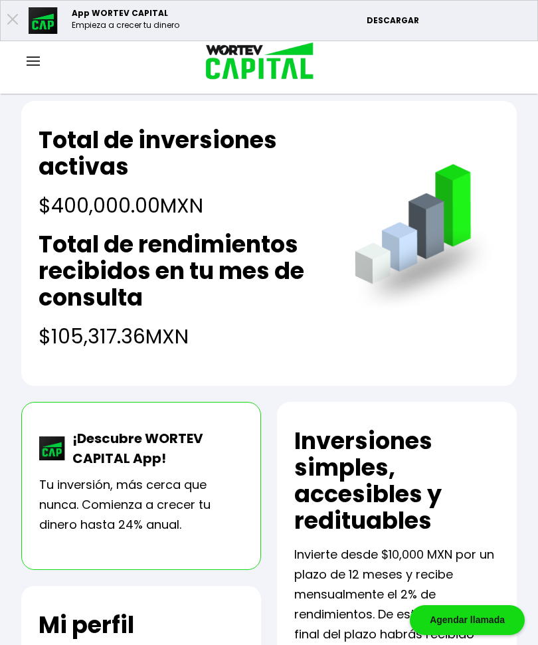
click at [40, 47] on div "Cuenta Editar perfil Cerrar sesión" at bounding box center [269, 62] width 538 height 43
click at [29, 62] on img at bounding box center [33, 60] width 13 height 9
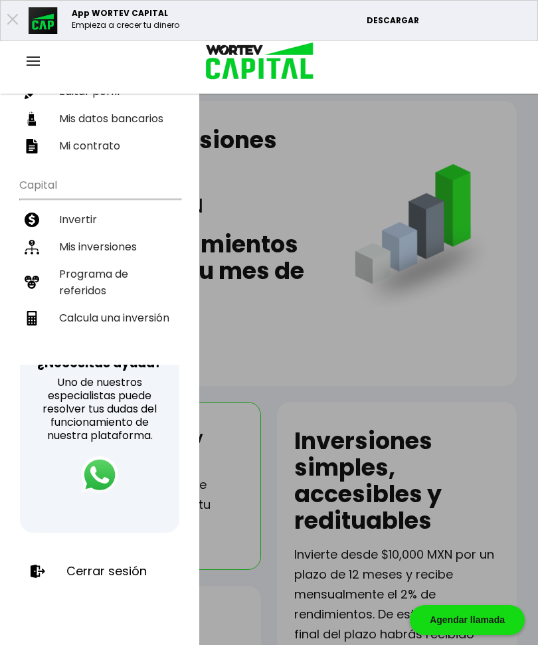
scroll to position [194, 0]
click at [106, 569] on p "Cerrar sesión" at bounding box center [106, 571] width 80 height 13
